Goal: Check status: Check status

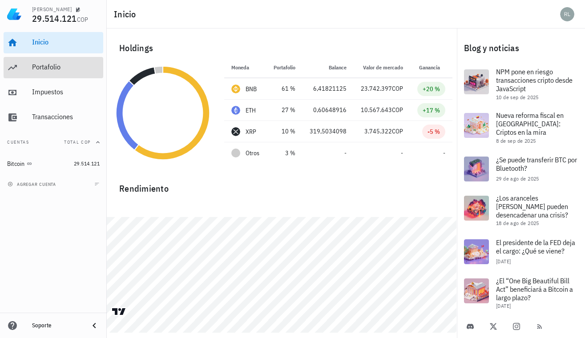
click at [49, 64] on div "Portafolio" at bounding box center [66, 67] width 68 height 8
